Goal: Information Seeking & Learning: Learn about a topic

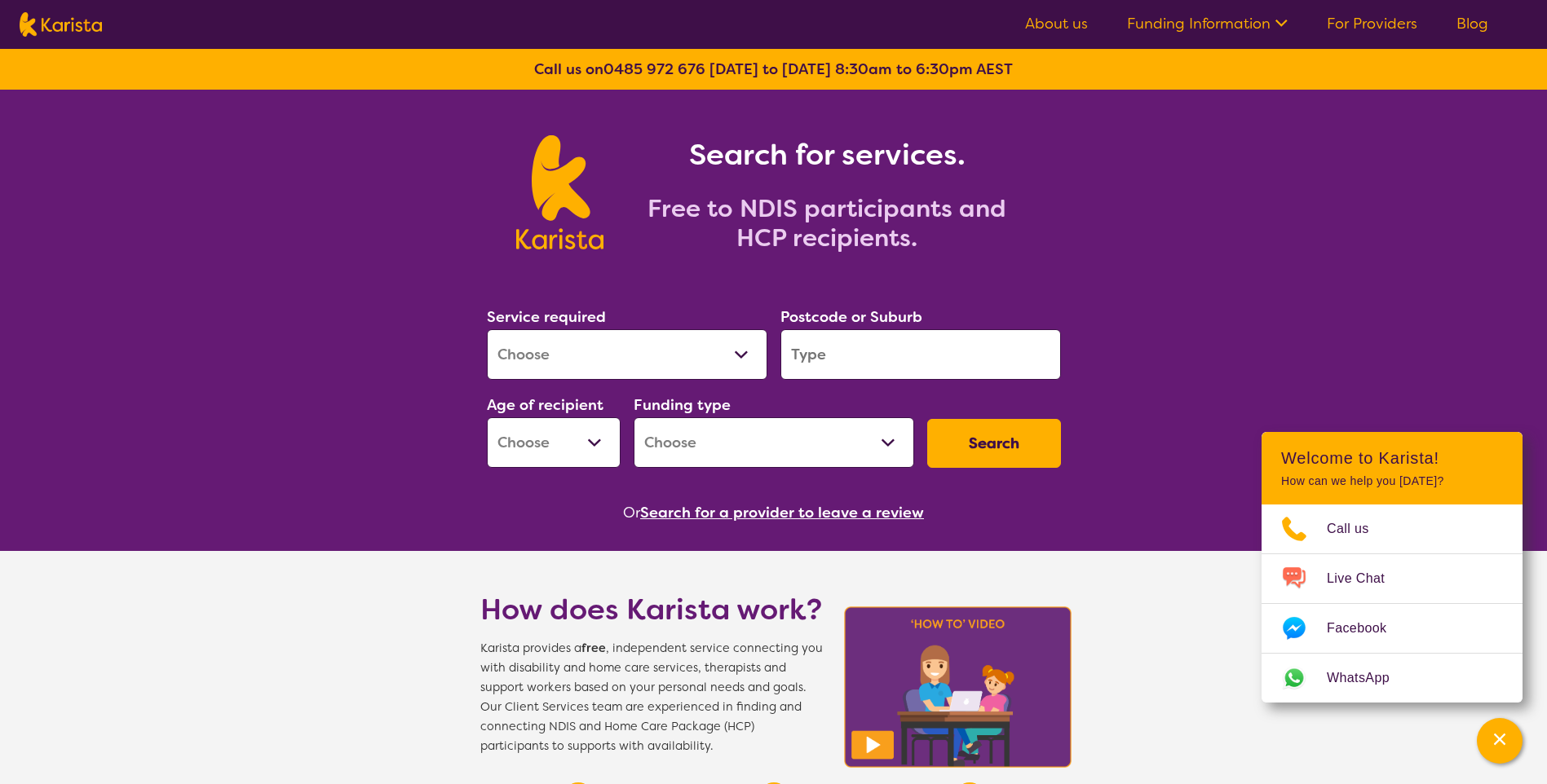
click at [1361, 22] on link "For Providers" at bounding box center [1373, 23] width 91 height 20
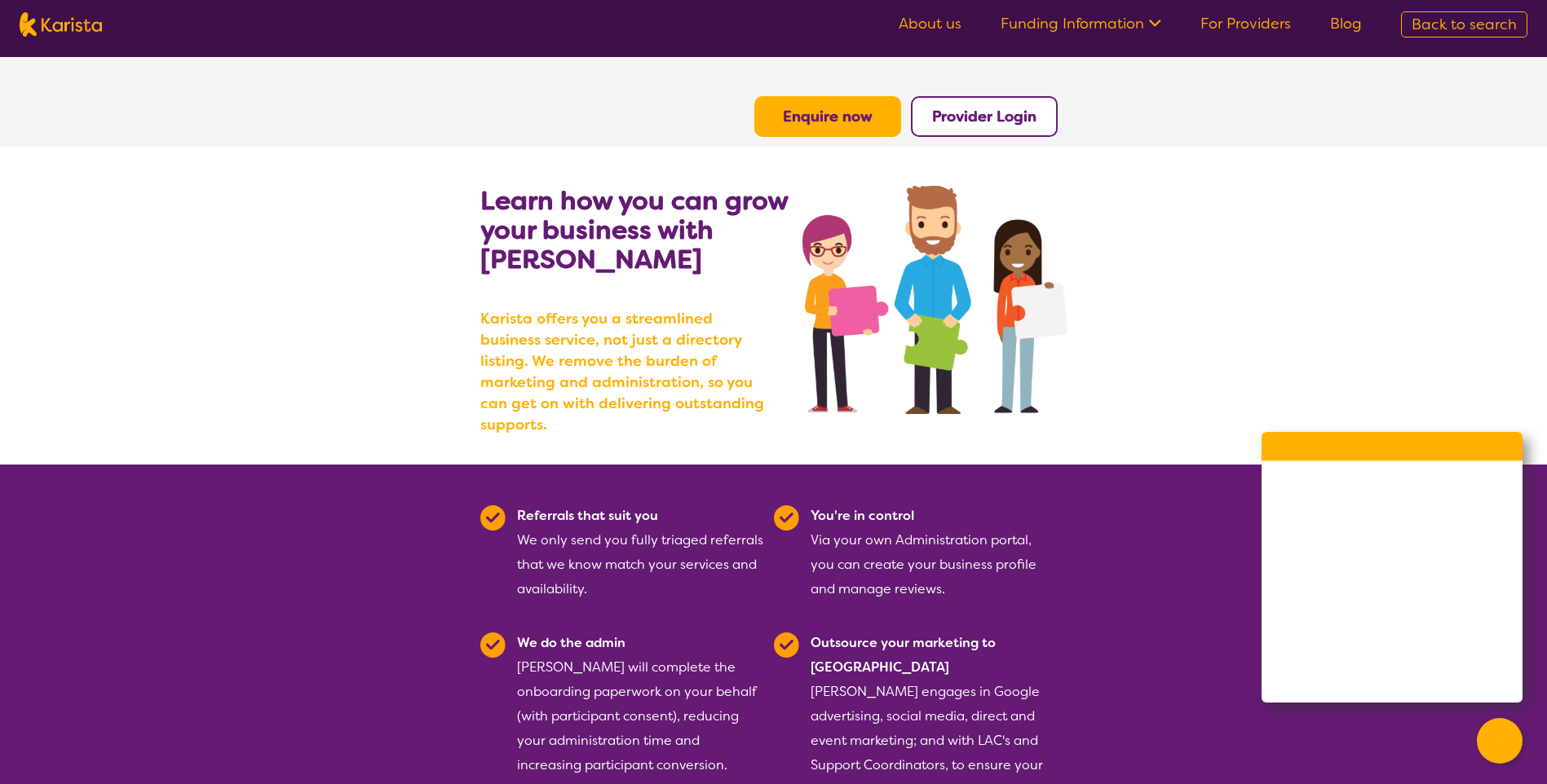
click at [933, 13] on ul "About us Funding Information NDIS - National Disability Insurance Scheme HCP - …" at bounding box center [1131, 24] width 503 height 26
click at [928, 23] on link "About us" at bounding box center [930, 23] width 63 height 20
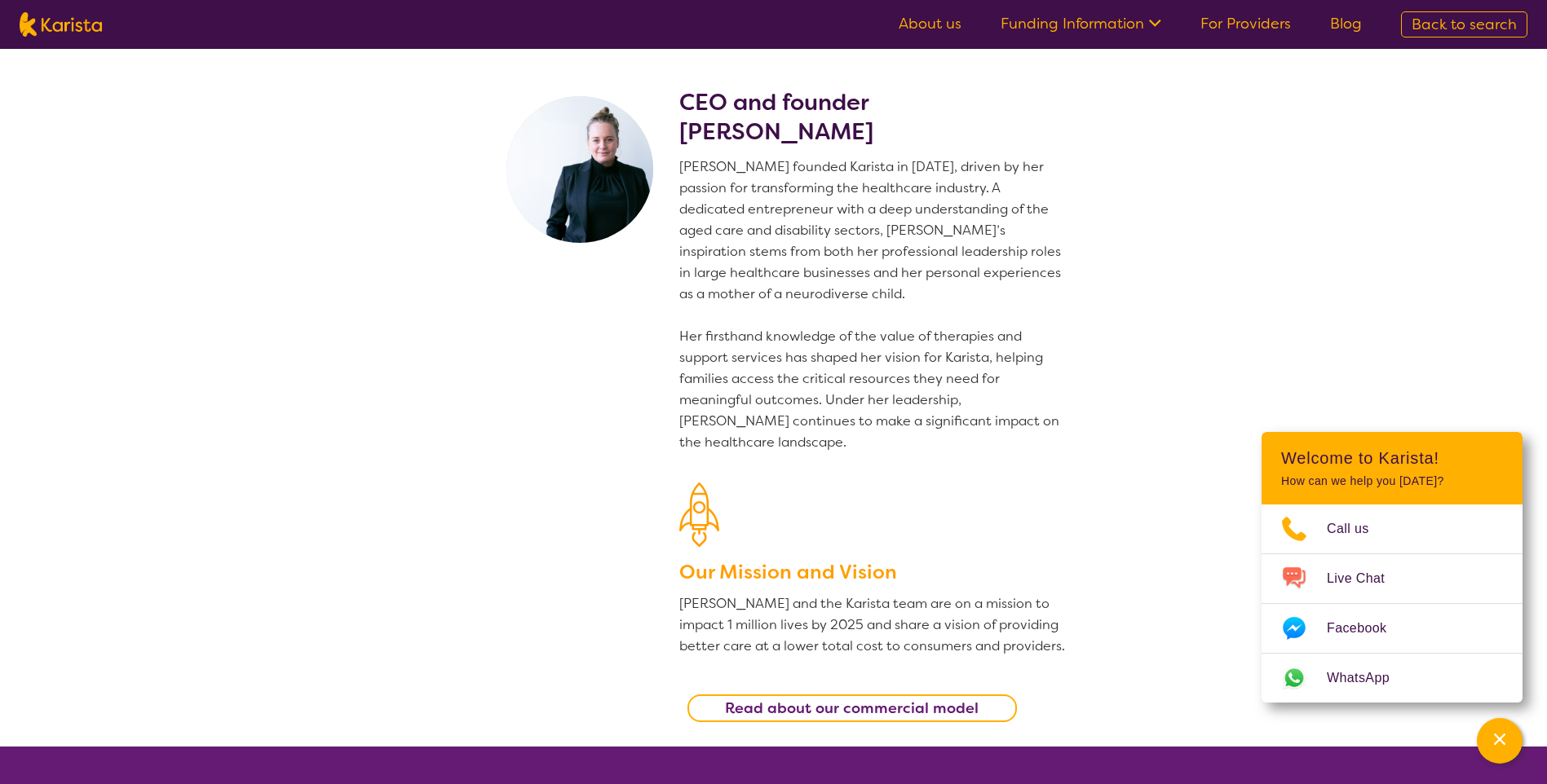
click at [44, 27] on img at bounding box center [61, 24] width 83 height 24
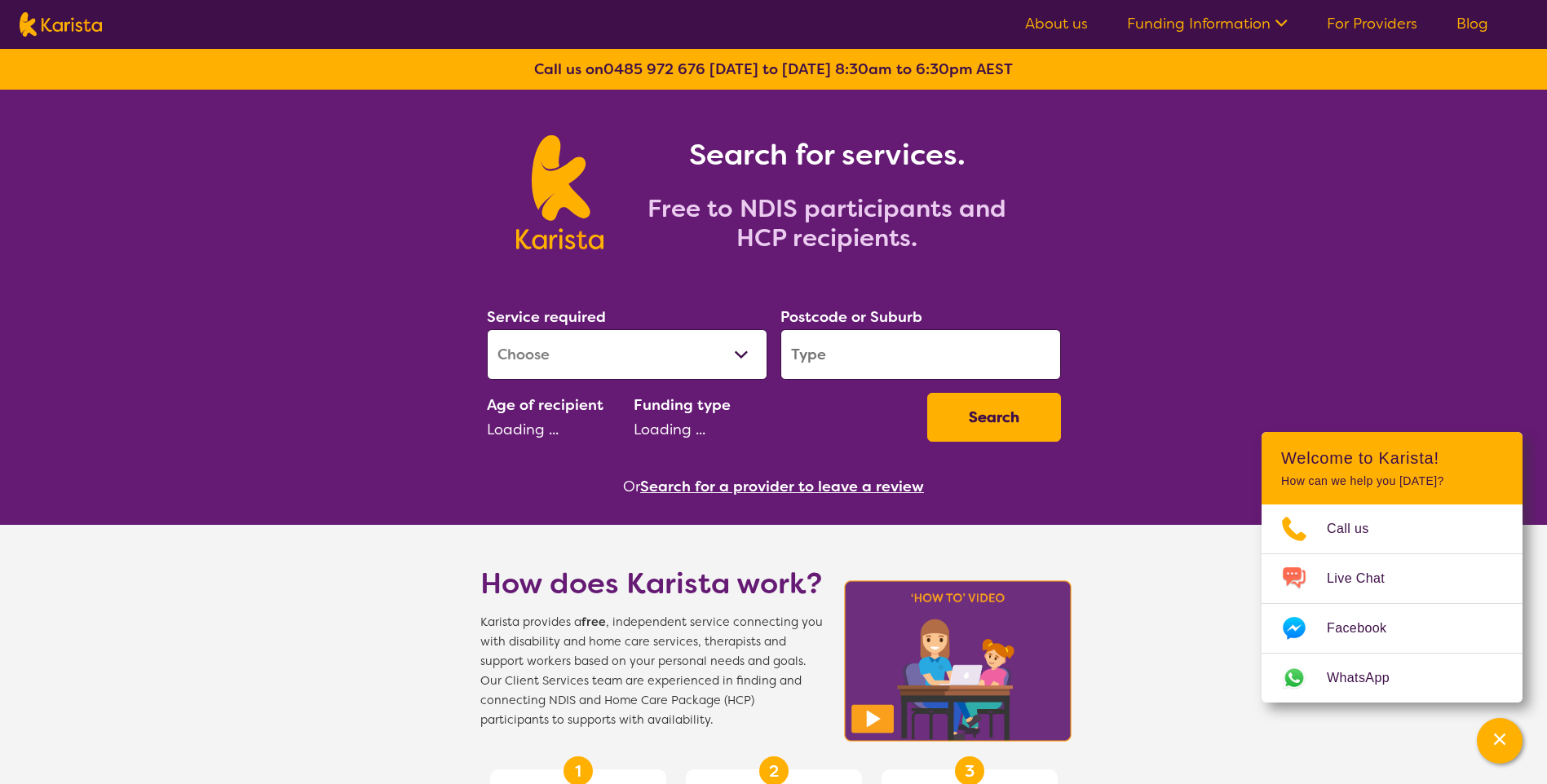
click at [584, 340] on select "Allied Health Assistant Assessment (ADHD or Autism) Behaviour support Counselli…" at bounding box center [627, 354] width 281 height 50
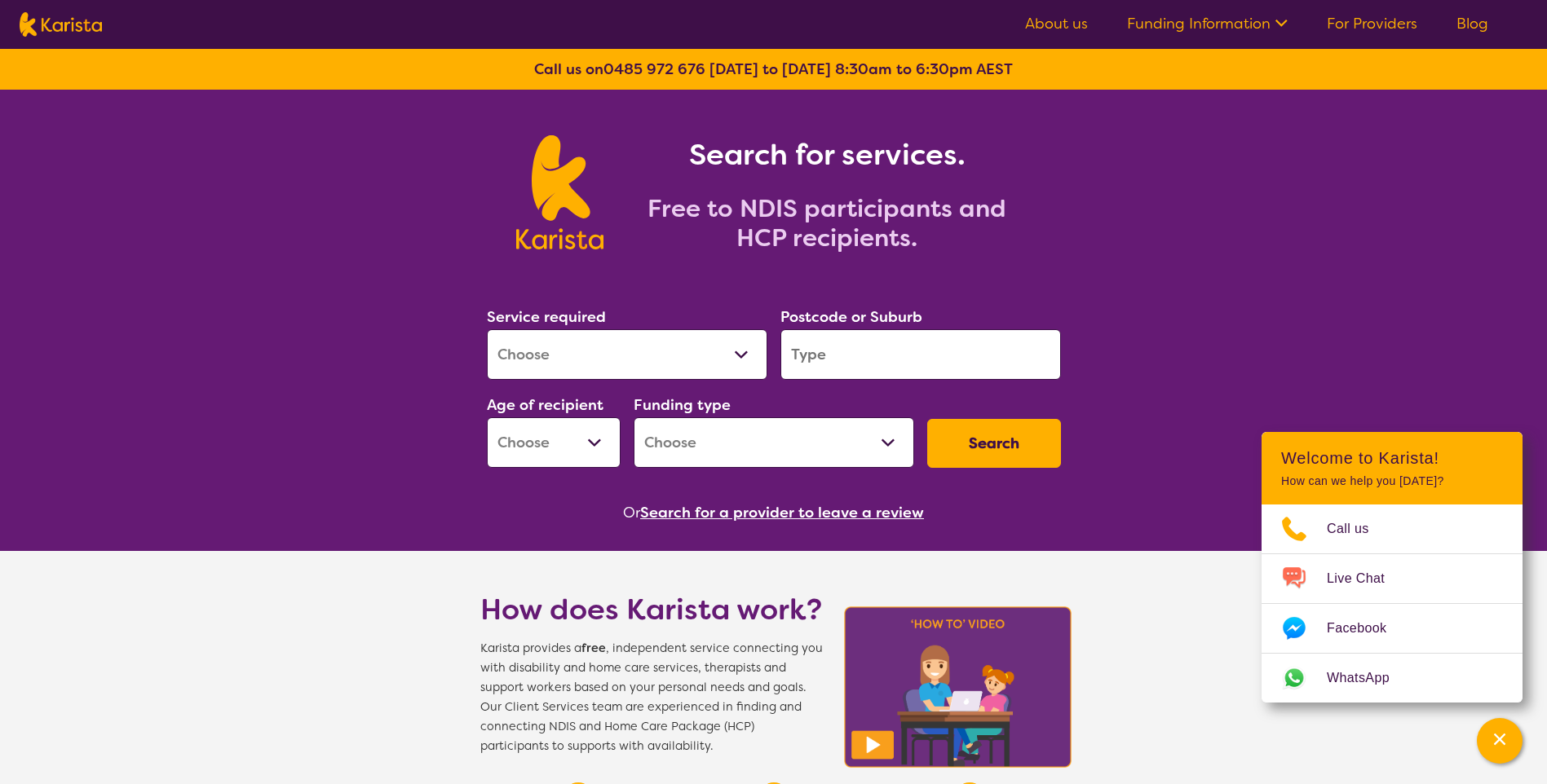
select select "Supported accommodation"
click at [487, 329] on select "Allied Health Assistant Assessment (ADHD or Autism) Behaviour support Counselli…" at bounding box center [627, 354] width 281 height 50
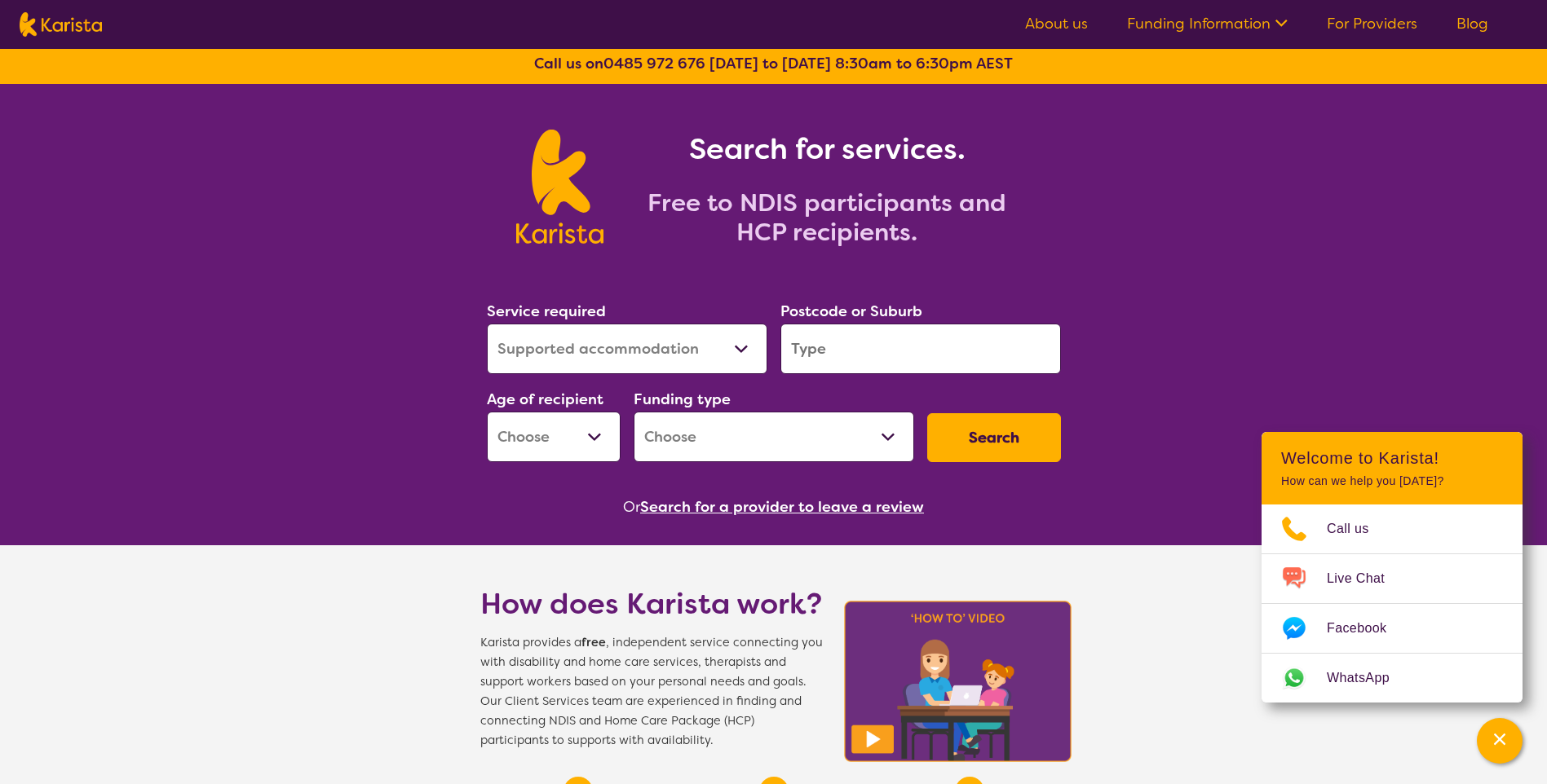
scroll to position [6, 0]
click at [641, 358] on select "Allied Health Assistant Assessment (ADHD or Autism) Behaviour support Counselli…" at bounding box center [627, 348] width 281 height 50
click at [874, 343] on input "search" at bounding box center [921, 348] width 281 height 50
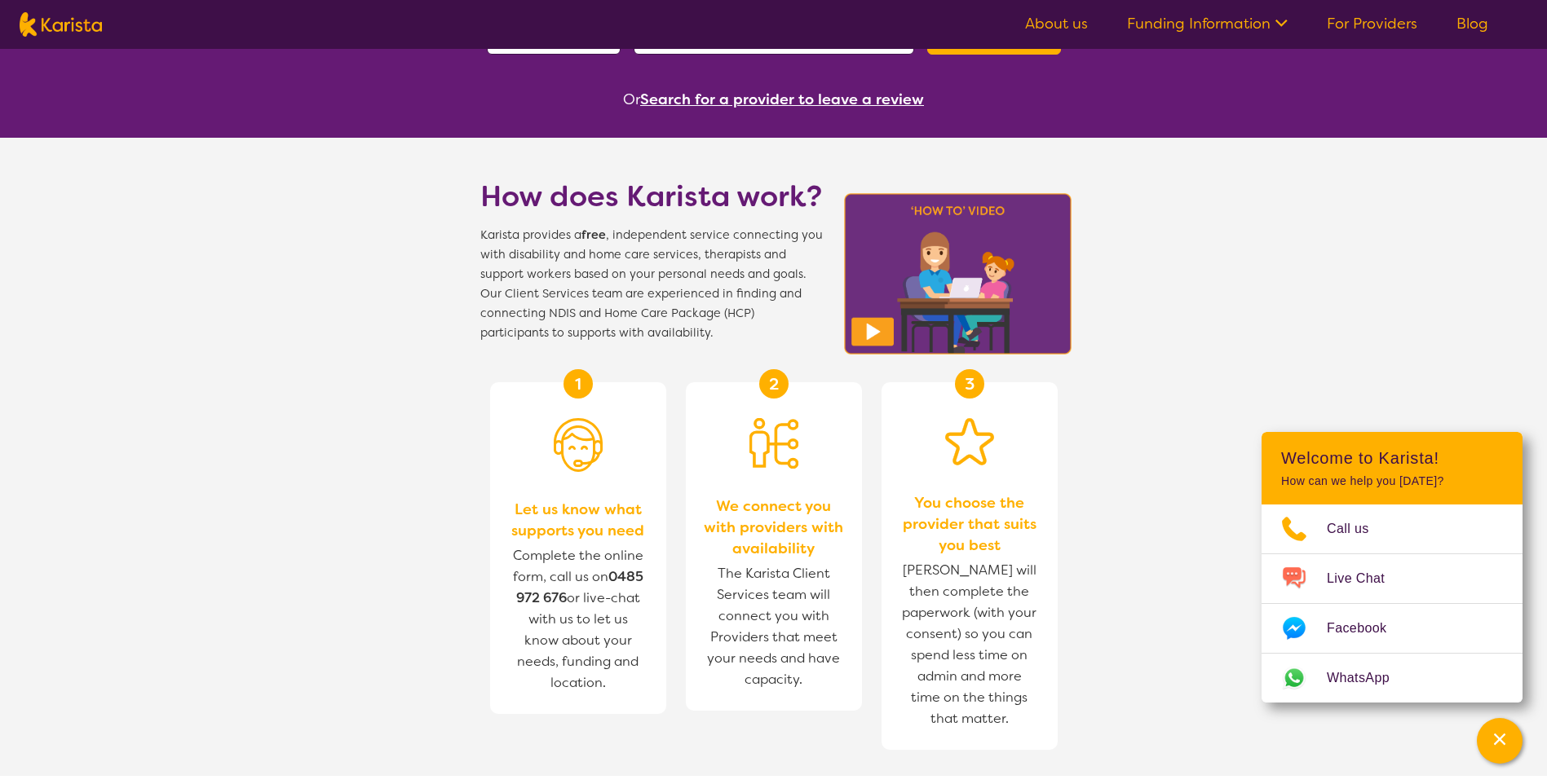
scroll to position [414, 0]
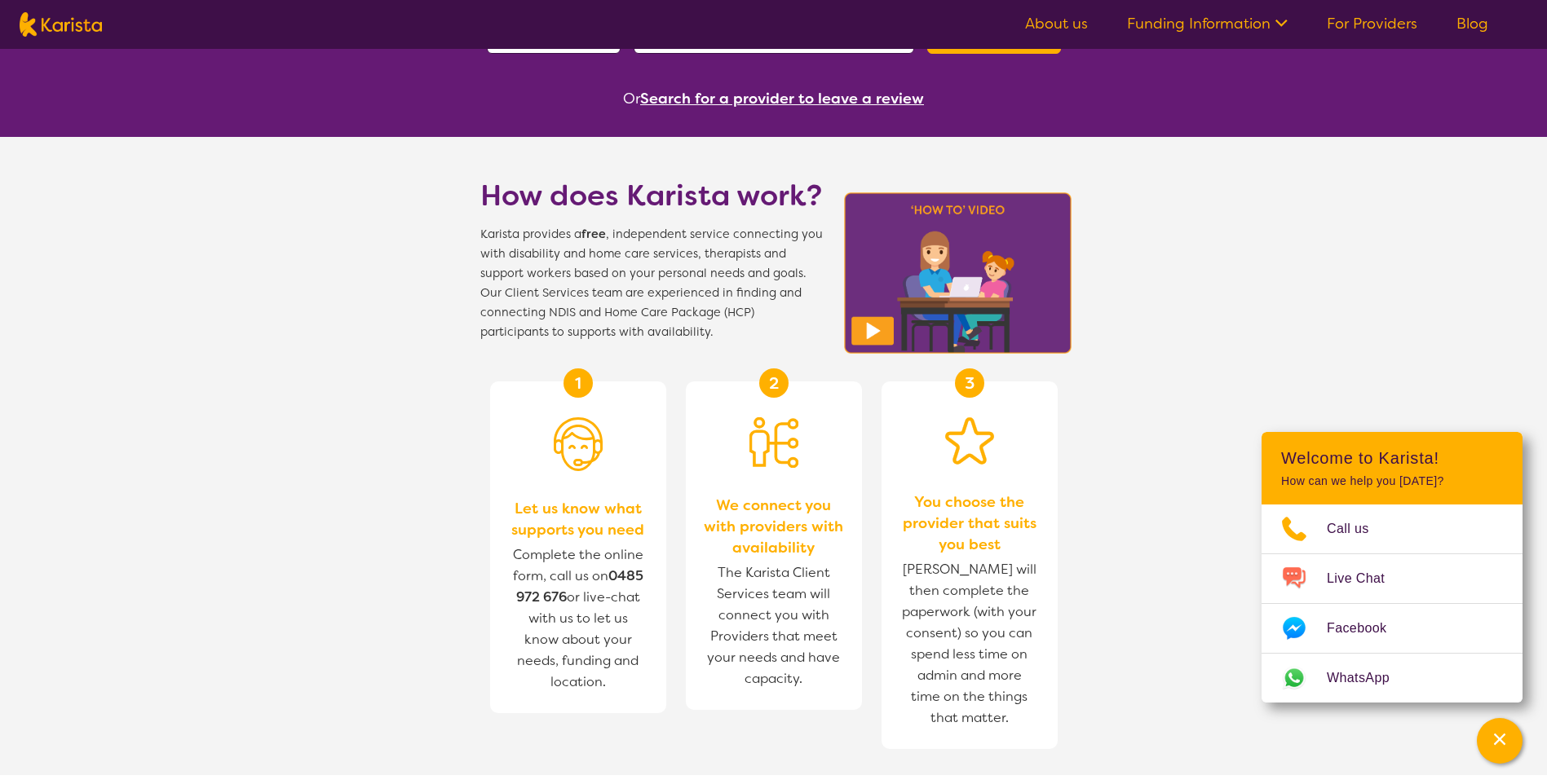
drag, startPoint x: 617, startPoint y: 237, endPoint x: 688, endPoint y: 241, distance: 71.1
click at [688, 241] on span "Karista provides a free , independent service connecting you with disability an…" at bounding box center [651, 283] width 343 height 118
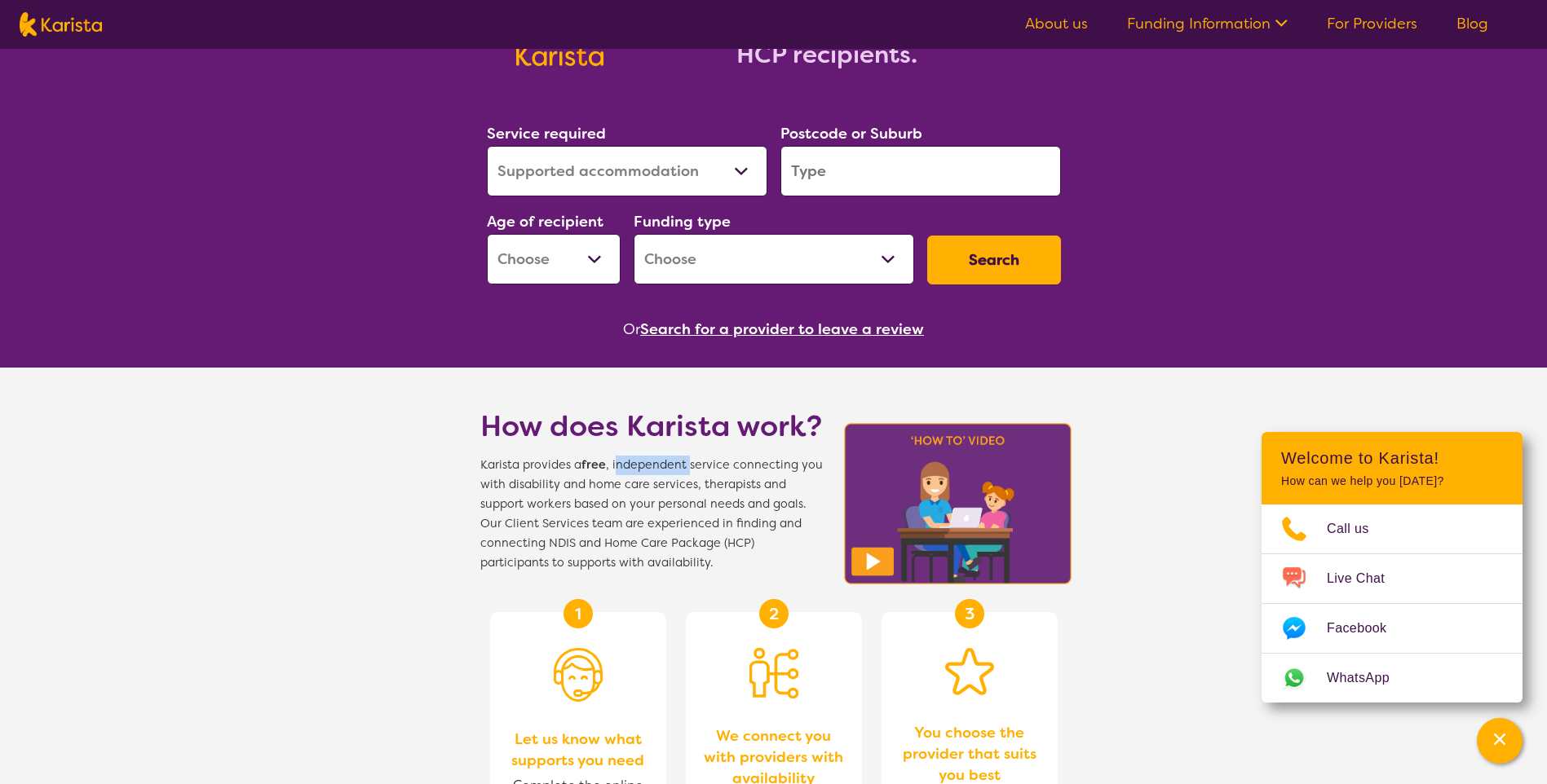
scroll to position [183, 0]
click at [731, 165] on select "Allied Health Assistant Assessment (ADHD or Autism) Behaviour support Counselli…" at bounding box center [627, 172] width 281 height 50
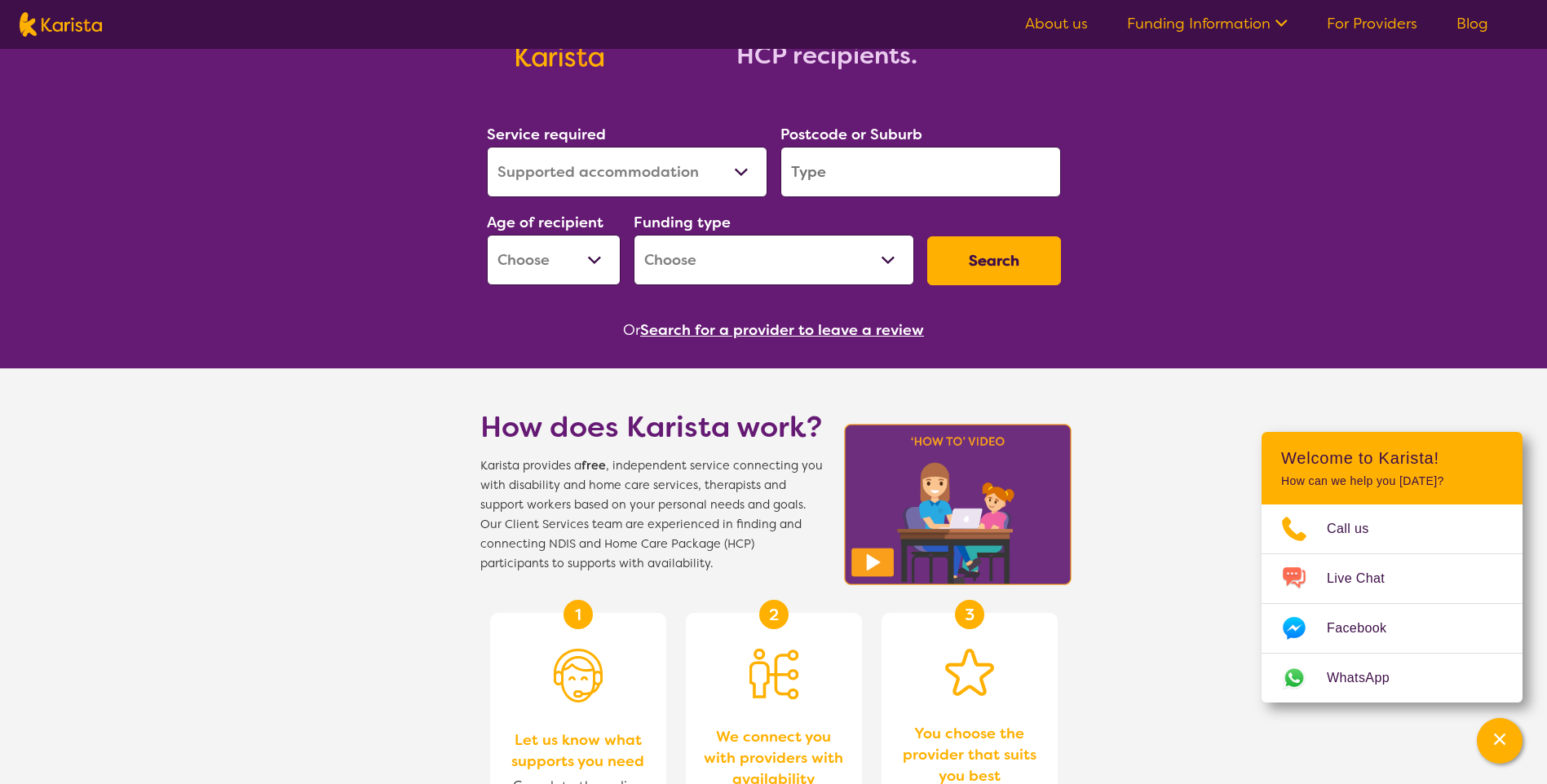
click at [1216, 118] on div "Search for services. Free to NDIS participants and HCP recipients. Service requ…" at bounding box center [774, 638] width 1547 height 1462
